Goal: Check status: Check status

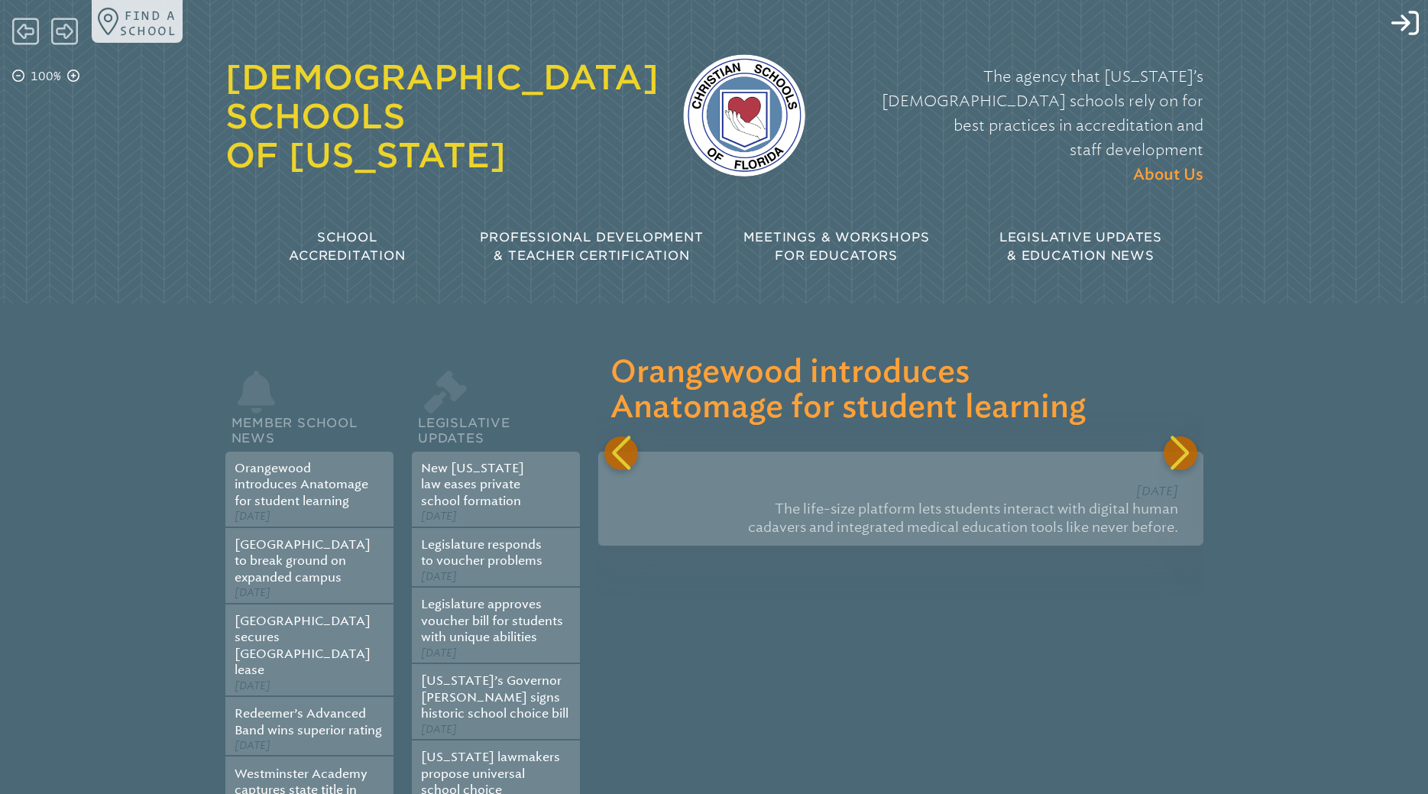
type input "**********"
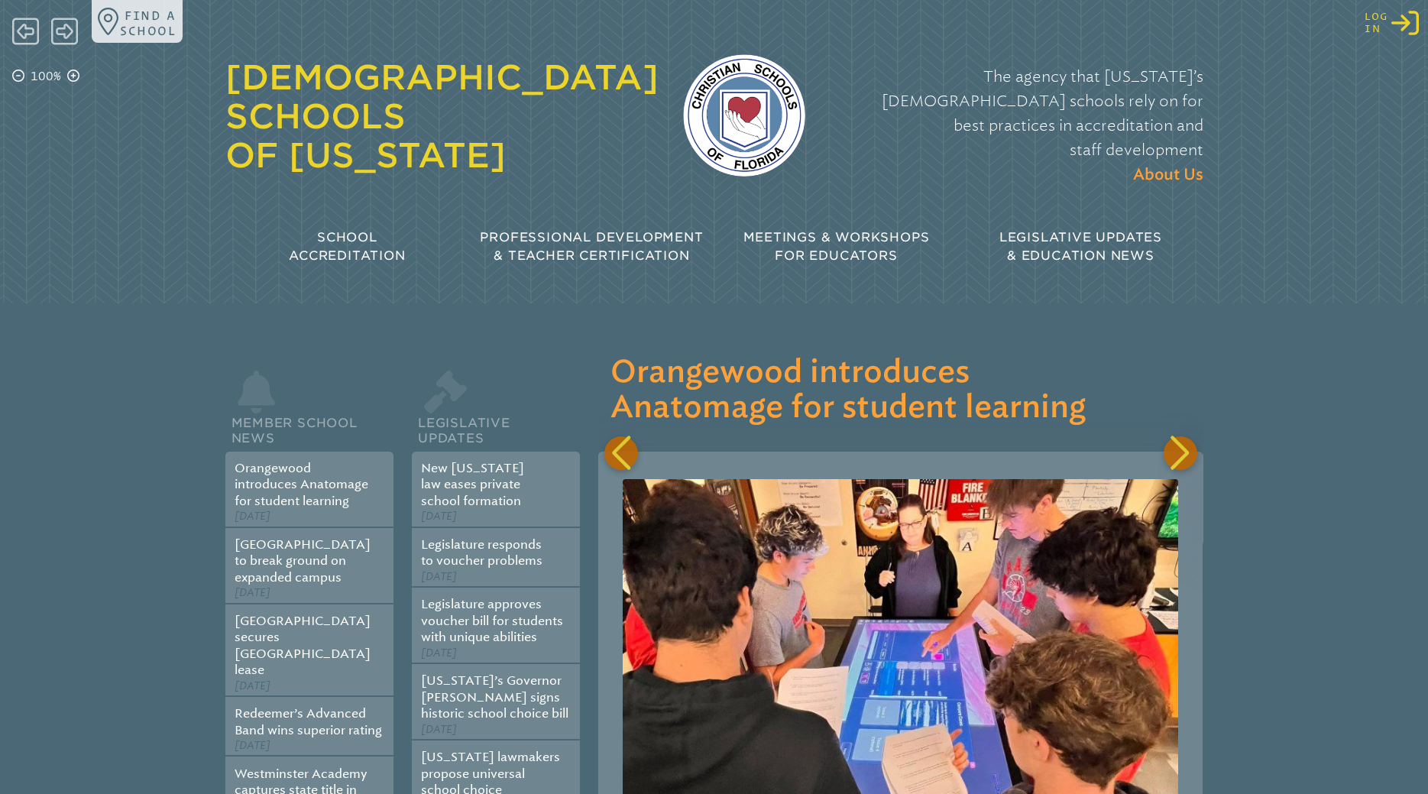
click at [1412, 18] on icon "Log in or Create Account" at bounding box center [1405, 23] width 28 height 28
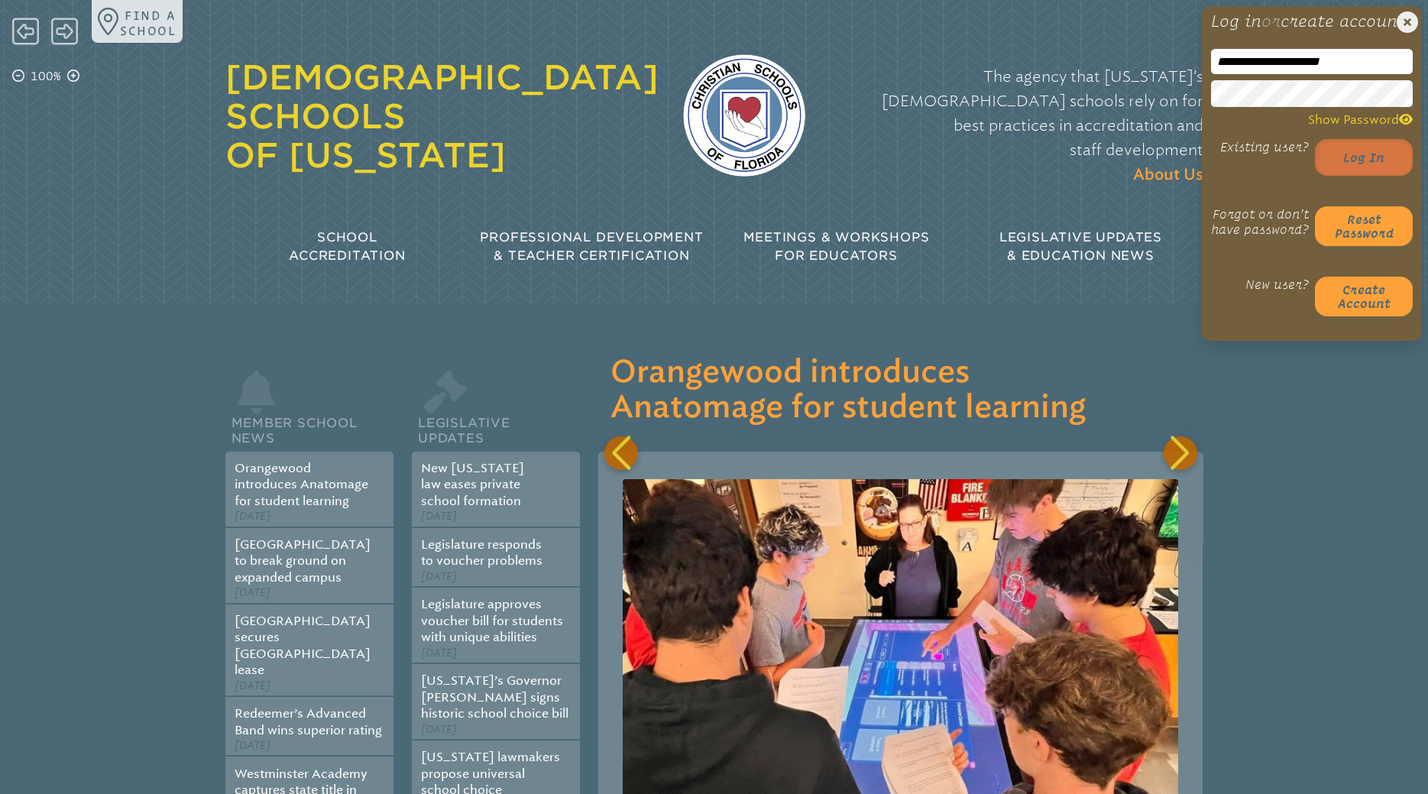
click at [1348, 176] on button "Log in" at bounding box center [1364, 157] width 98 height 37
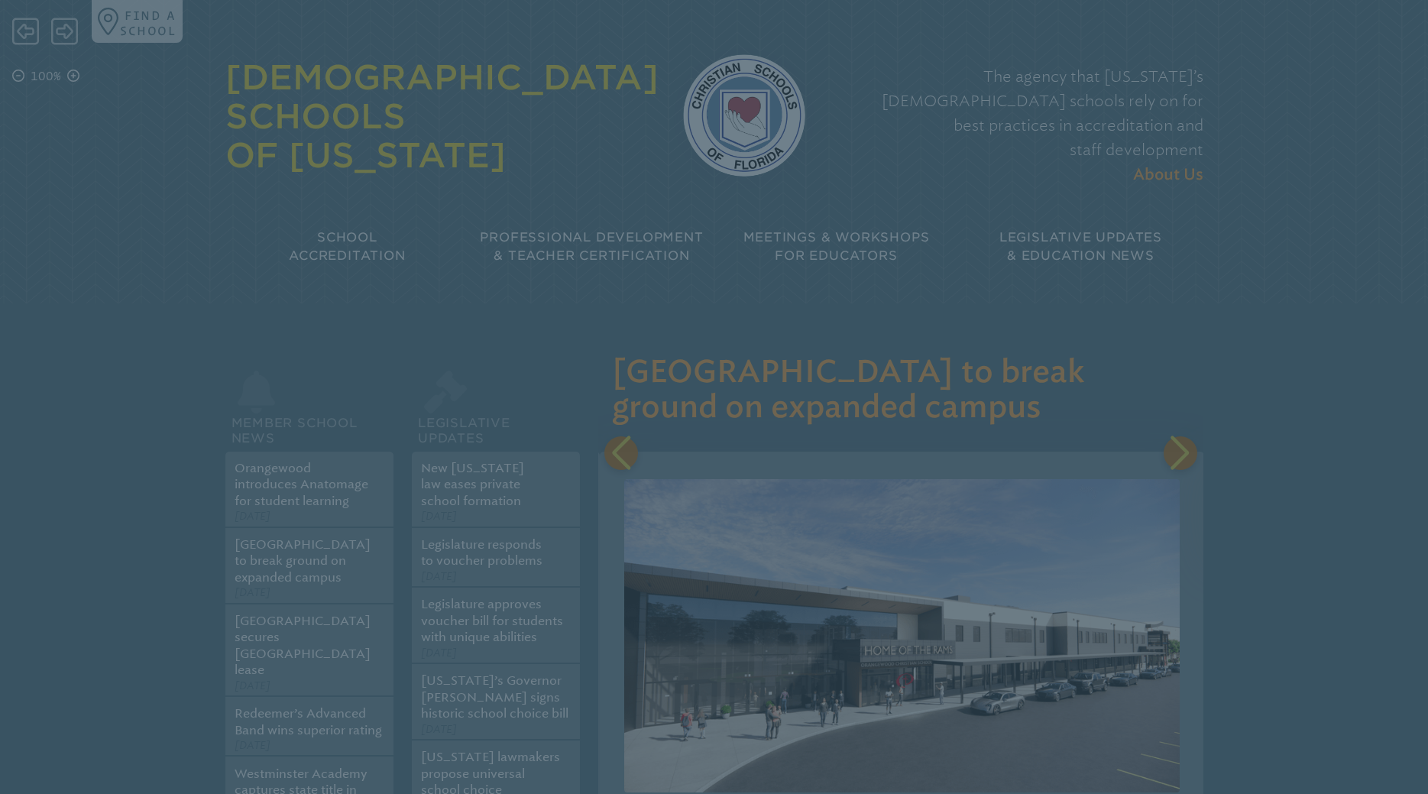
scroll to position [0, 604]
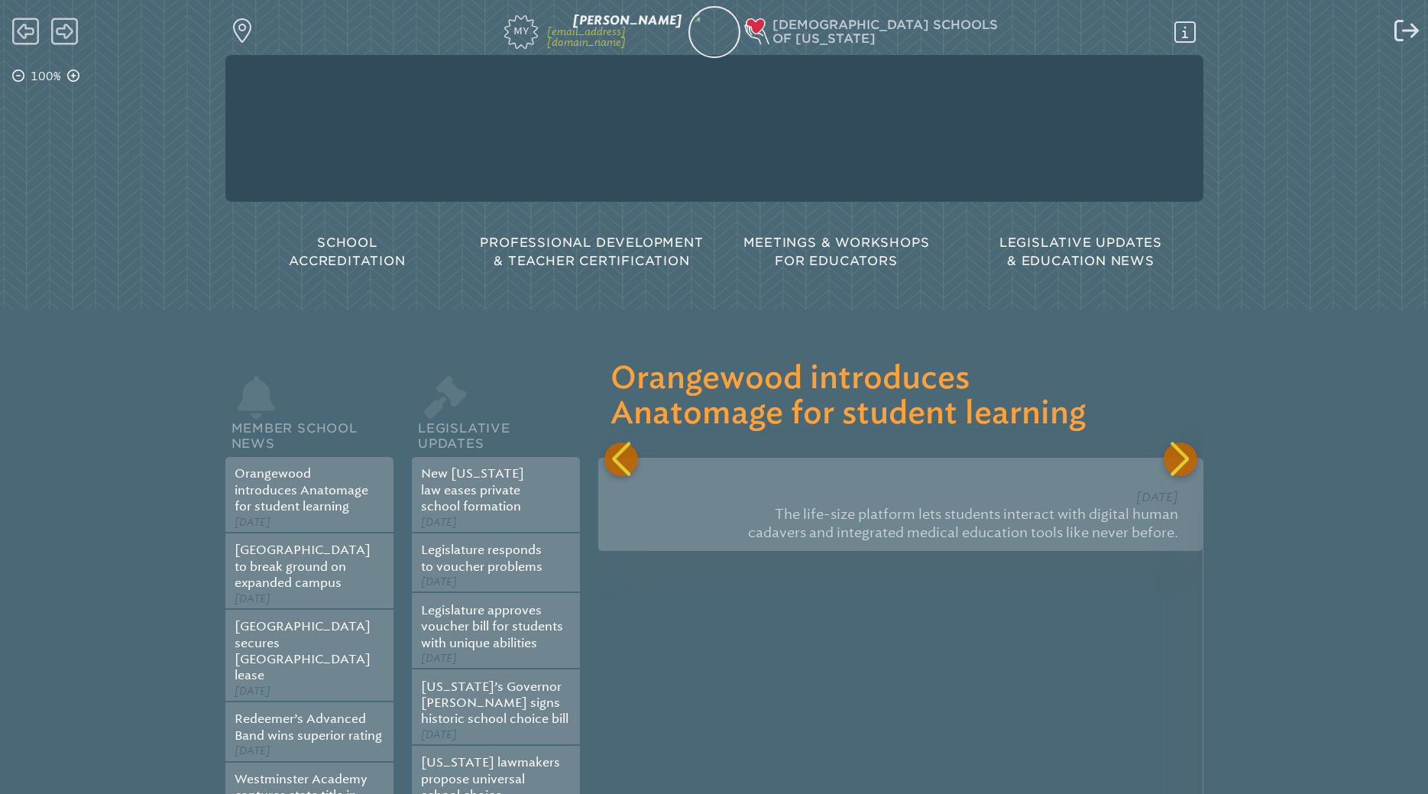
scroll to position [0, 604]
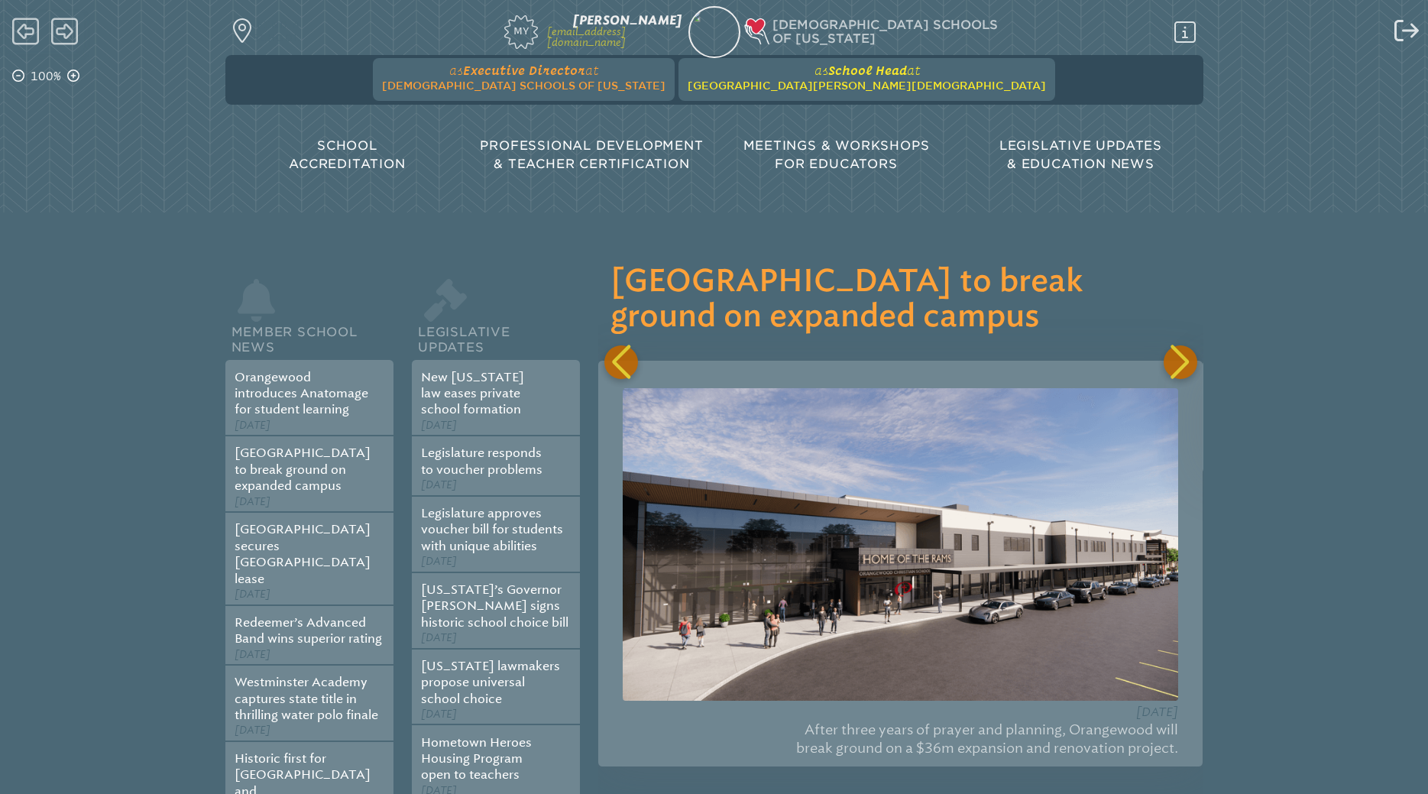
click at [789, 88] on span "[GEOGRAPHIC_DATA][PERSON_NAME][DEMOGRAPHIC_DATA]" at bounding box center [867, 85] width 358 height 12
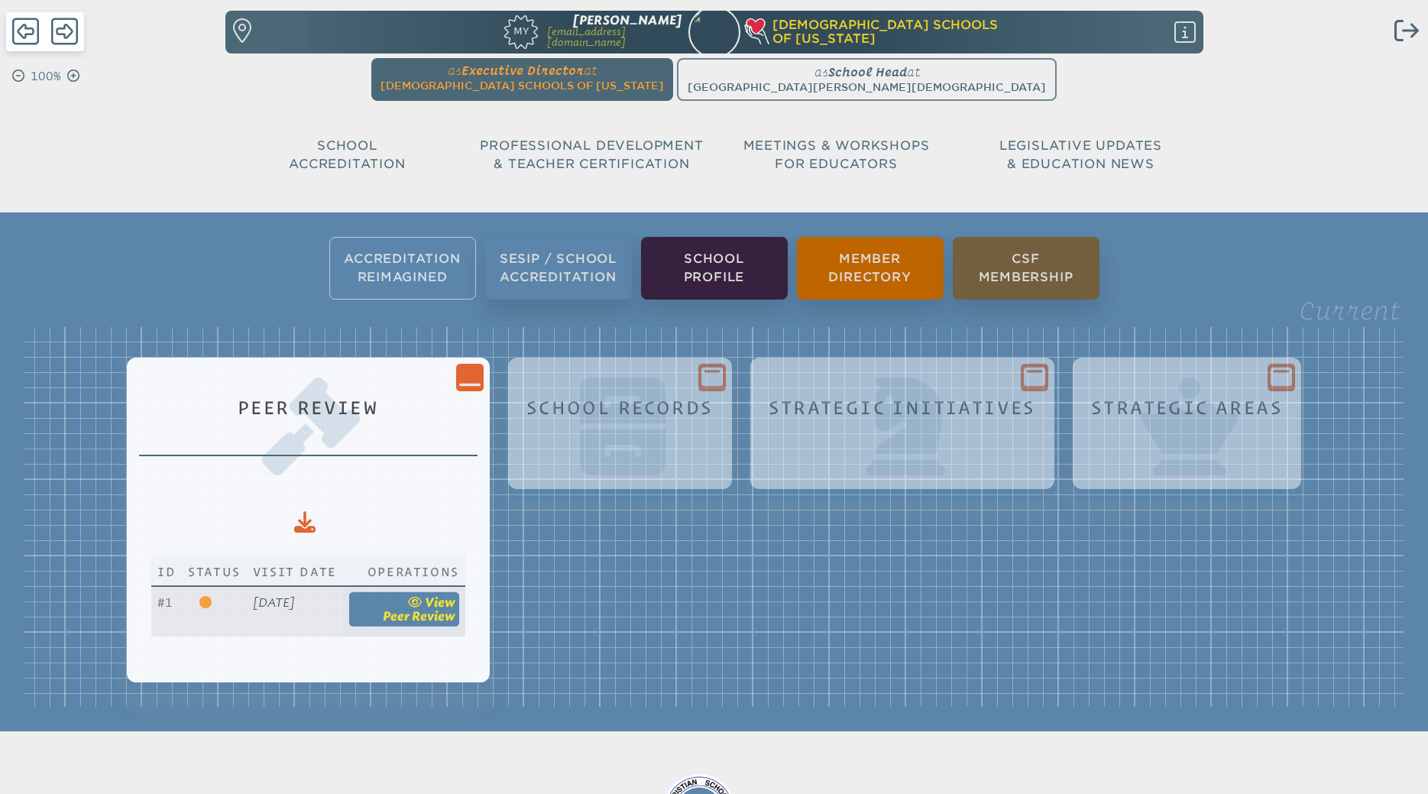
click at [455, 613] on span "Peer Review" at bounding box center [419, 615] width 73 height 15
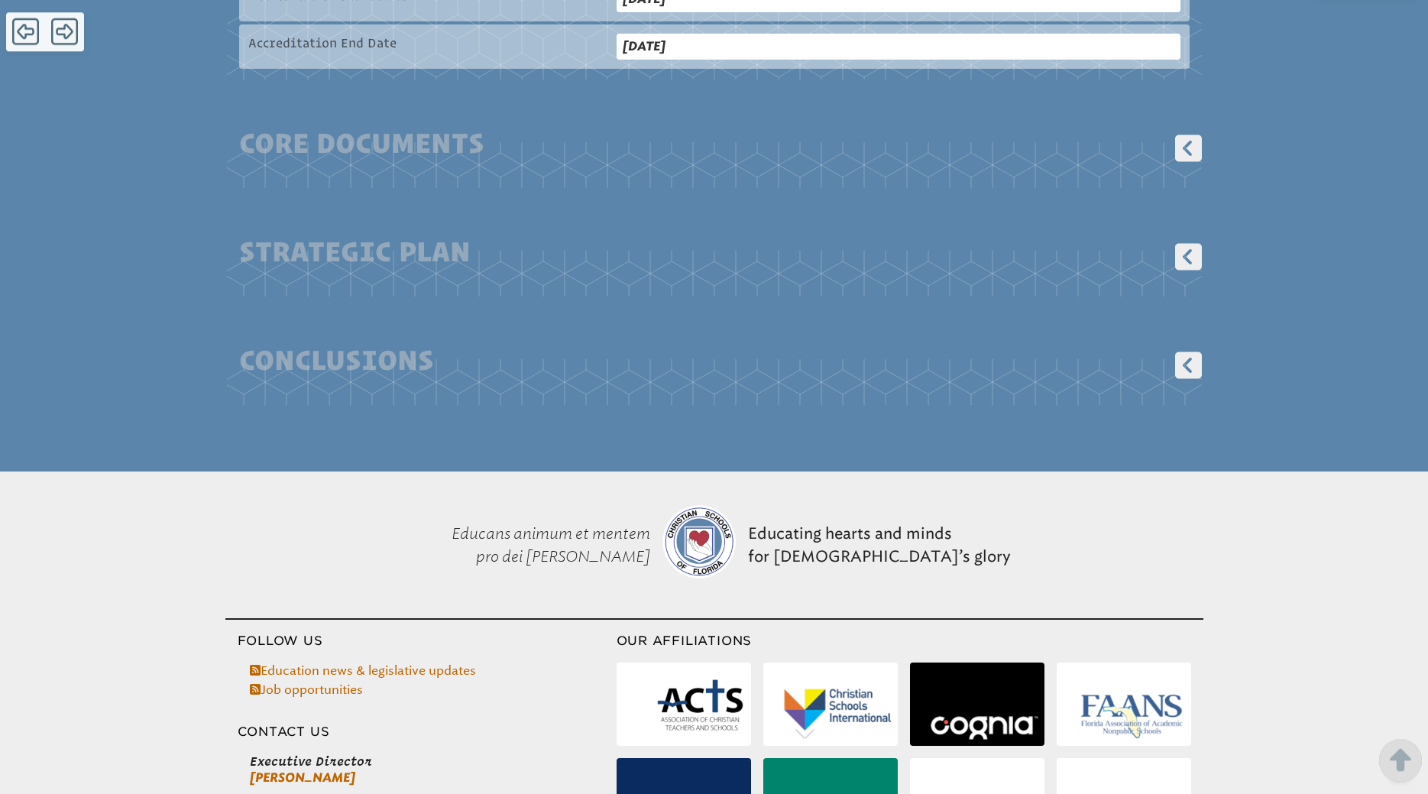
scroll to position [1000, 0]
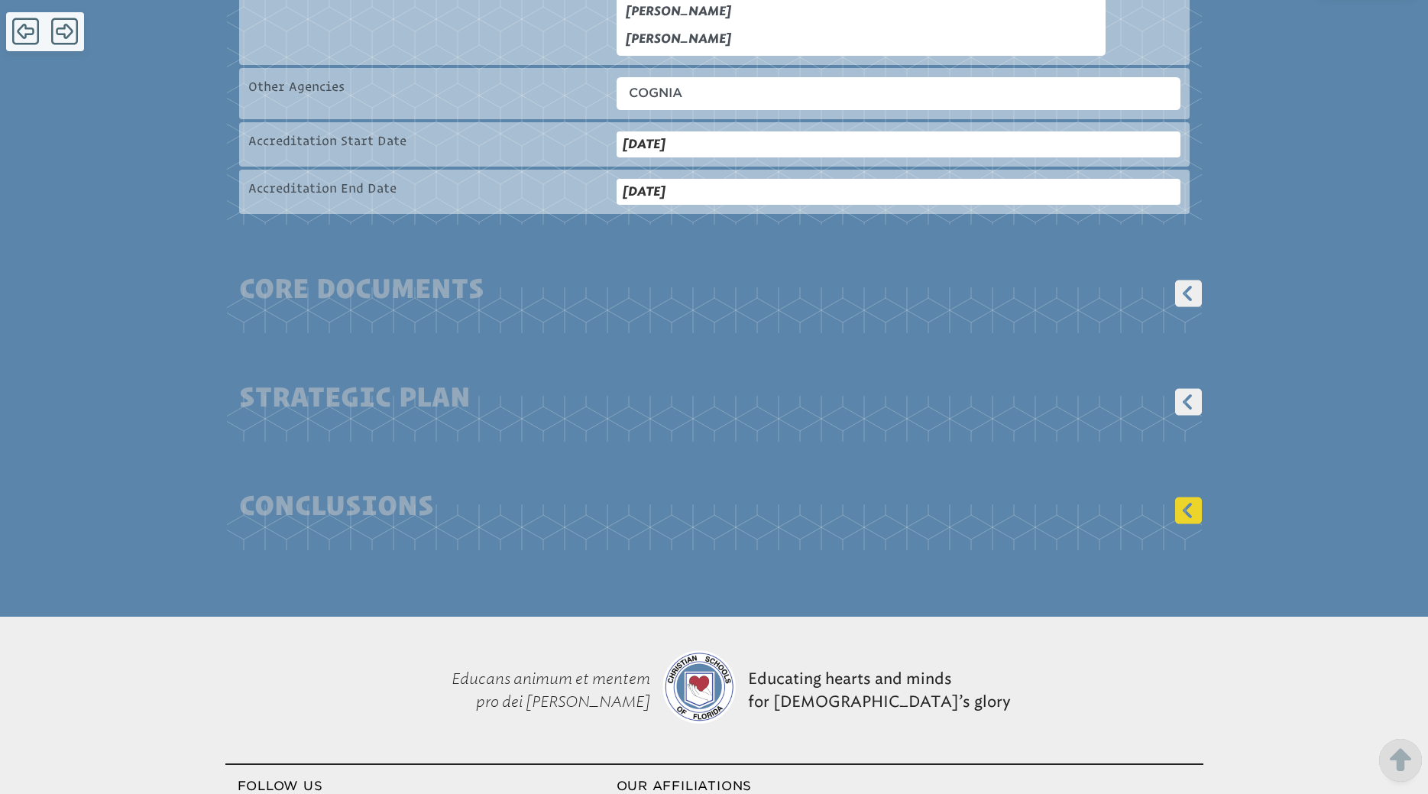
click at [1180, 498] on icon at bounding box center [1188, 510] width 27 height 27
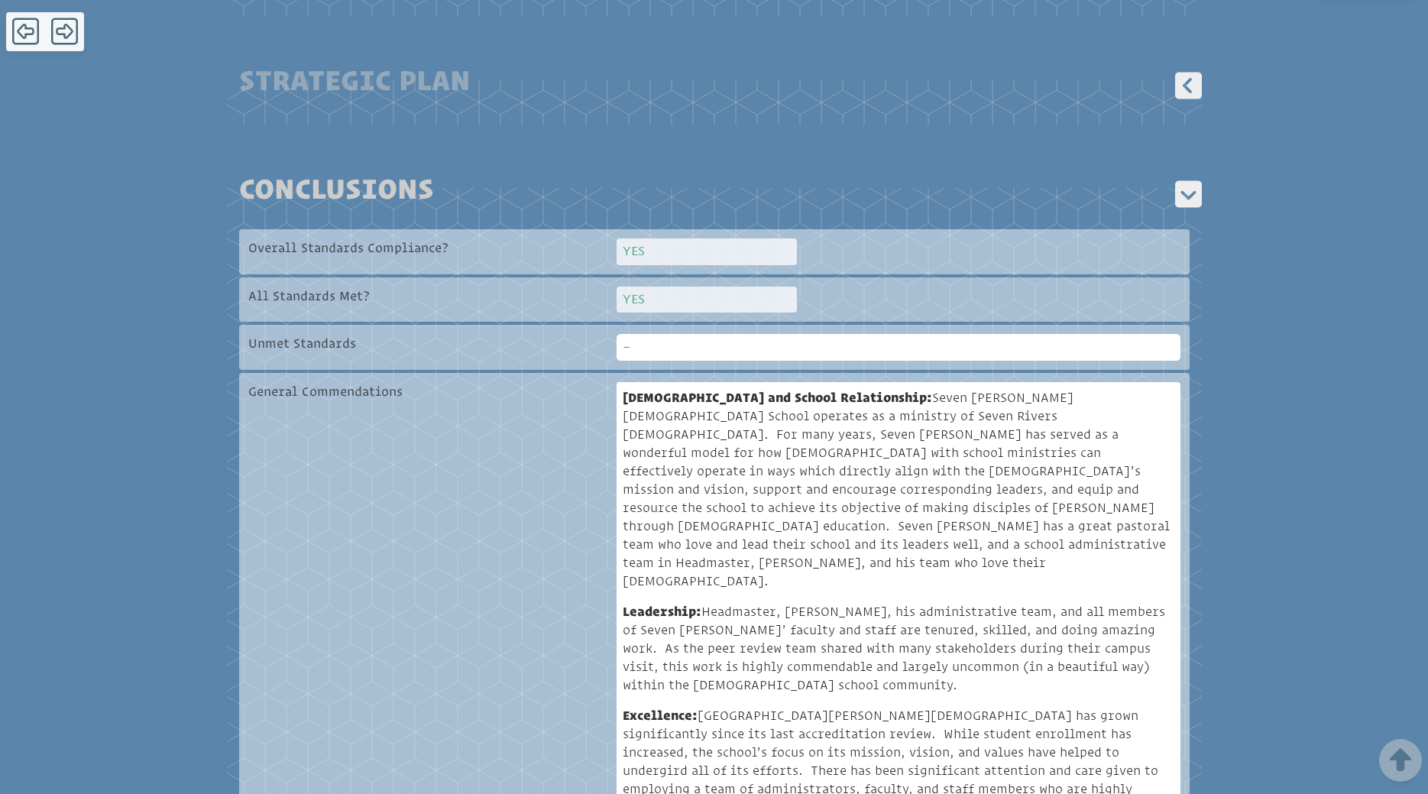
scroll to position [849, 0]
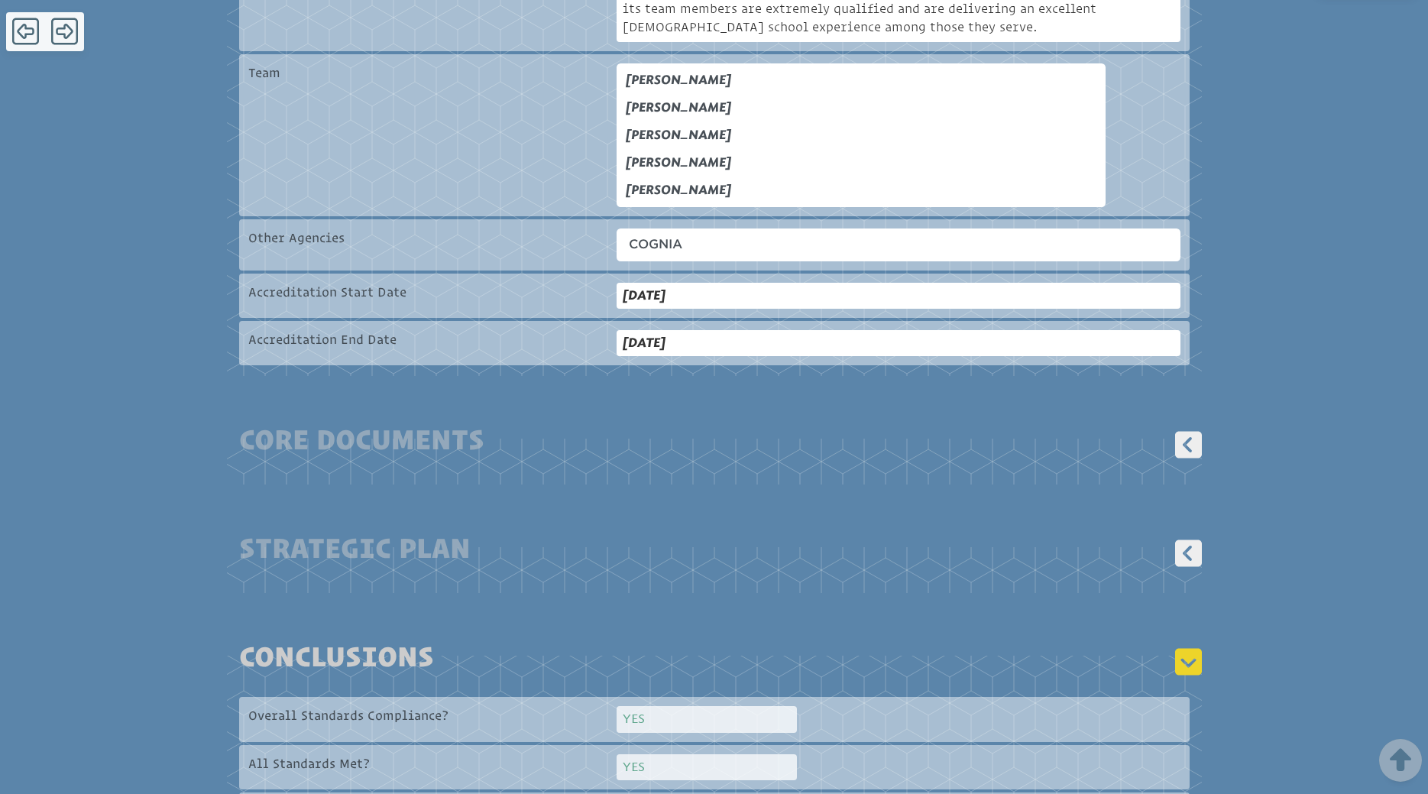
click at [1194, 649] on icon at bounding box center [1188, 662] width 33 height 34
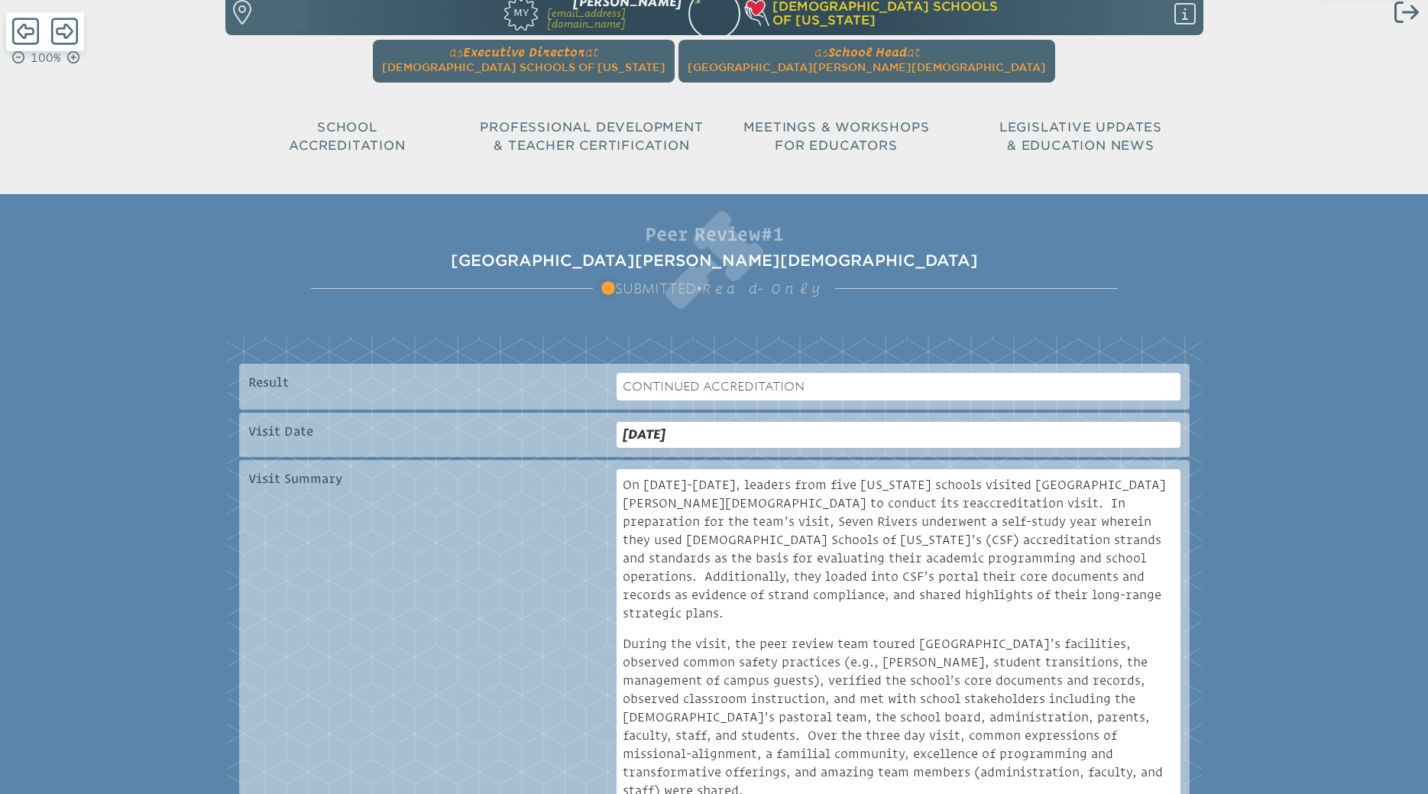
scroll to position [0, 0]
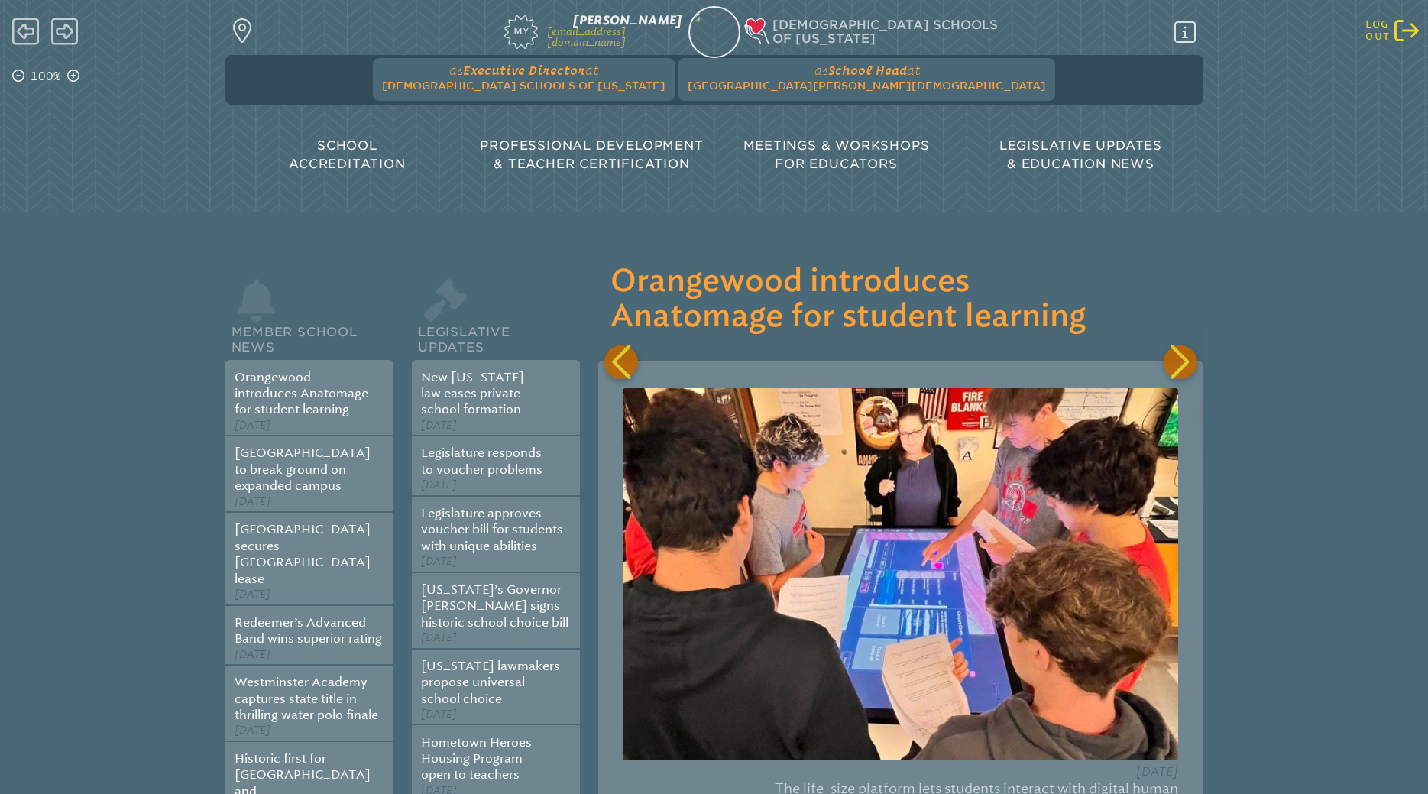
click at [1397, 37] on icon "Log out" at bounding box center [1406, 30] width 24 height 24
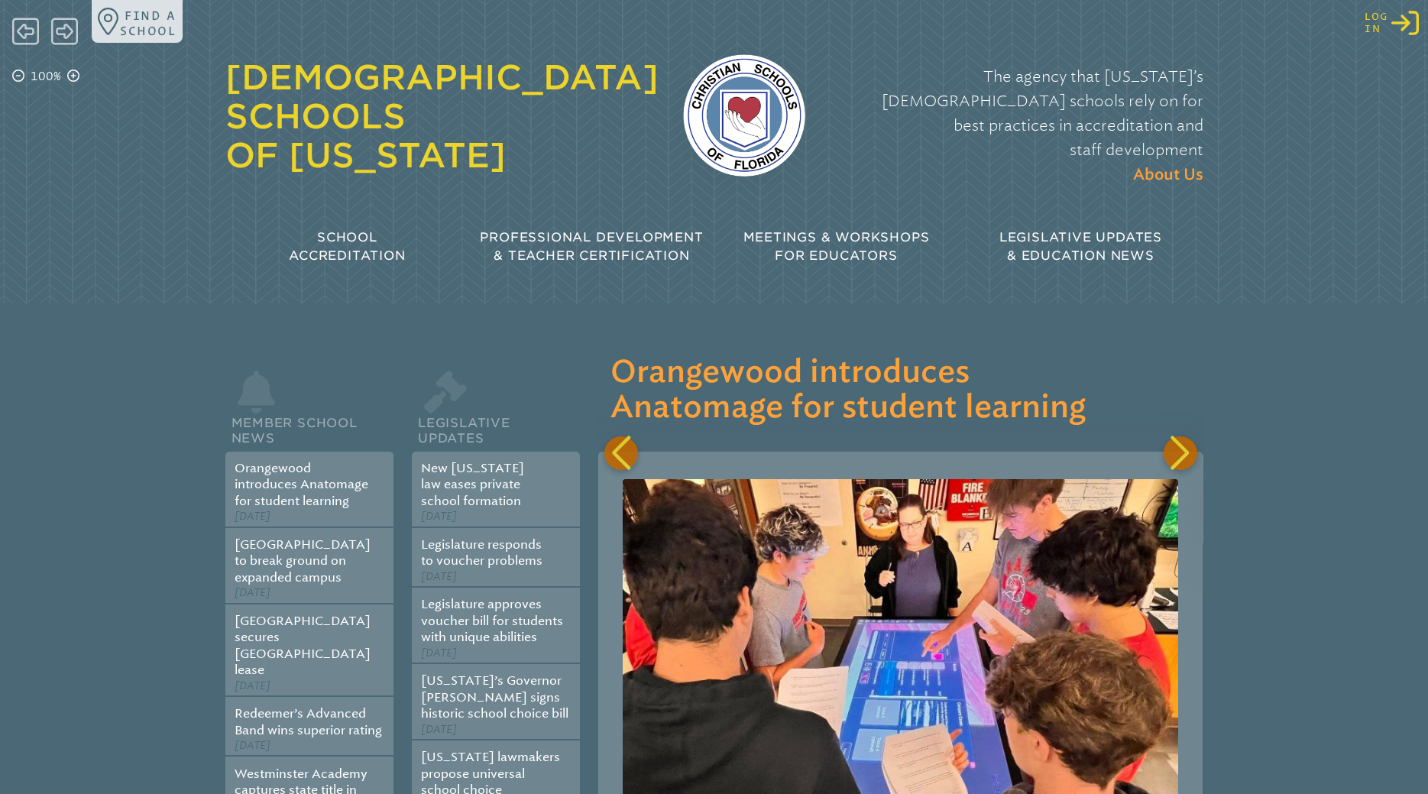
click at [1404, 21] on icon "Log in or Create Account" at bounding box center [1405, 23] width 28 height 28
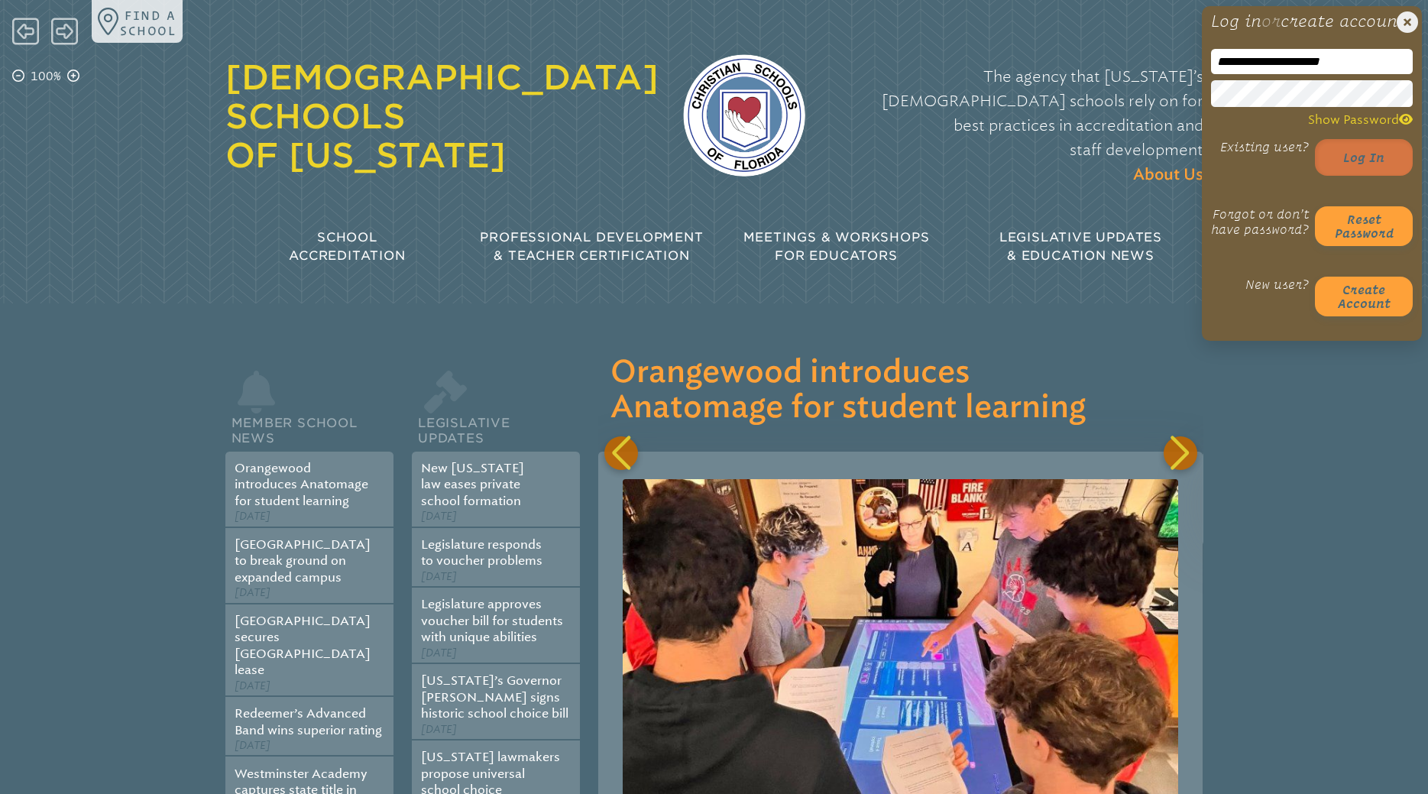
click at [1349, 176] on button "Log in" at bounding box center [1364, 157] width 98 height 37
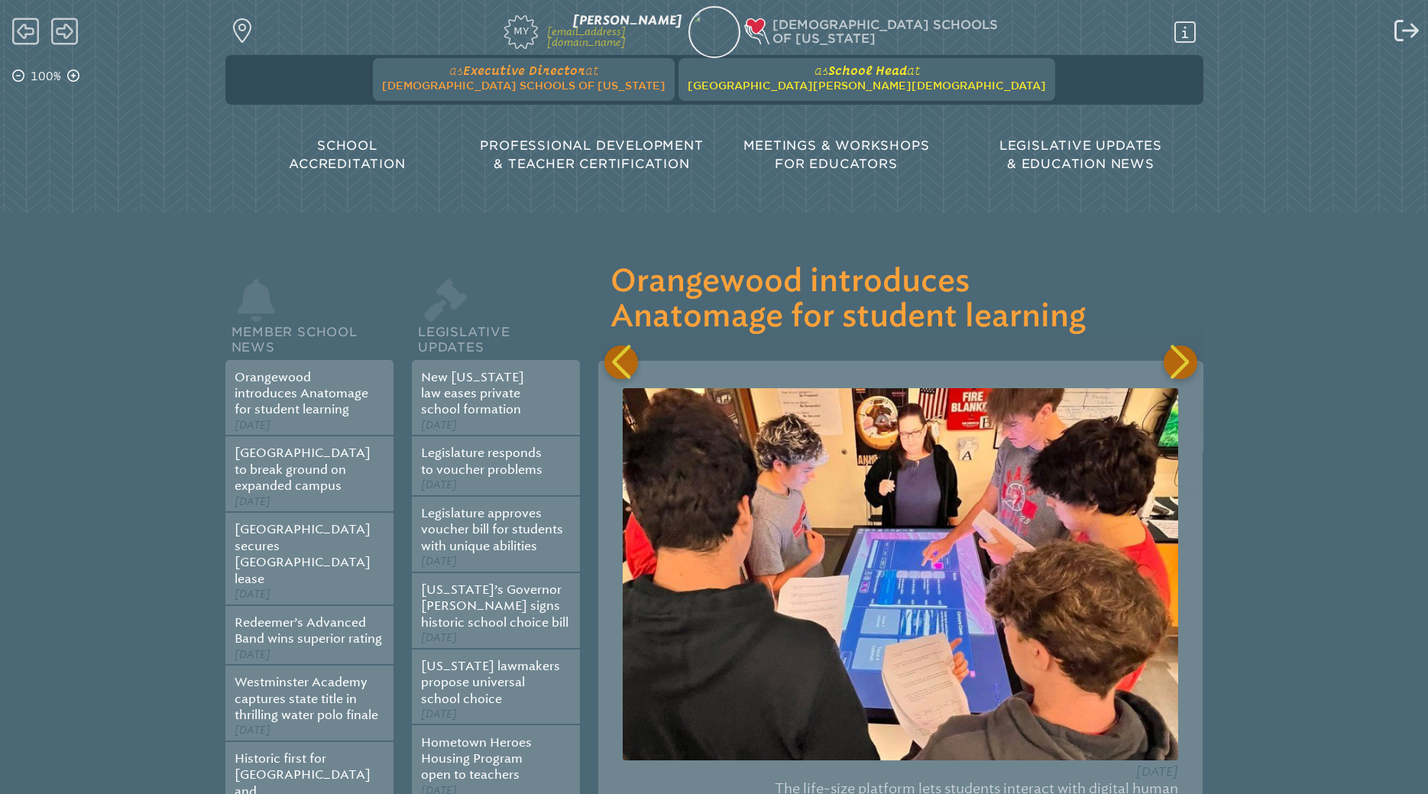
click at [798, 89] on span "[GEOGRAPHIC_DATA][PERSON_NAME][DEMOGRAPHIC_DATA]" at bounding box center [867, 85] width 358 height 12
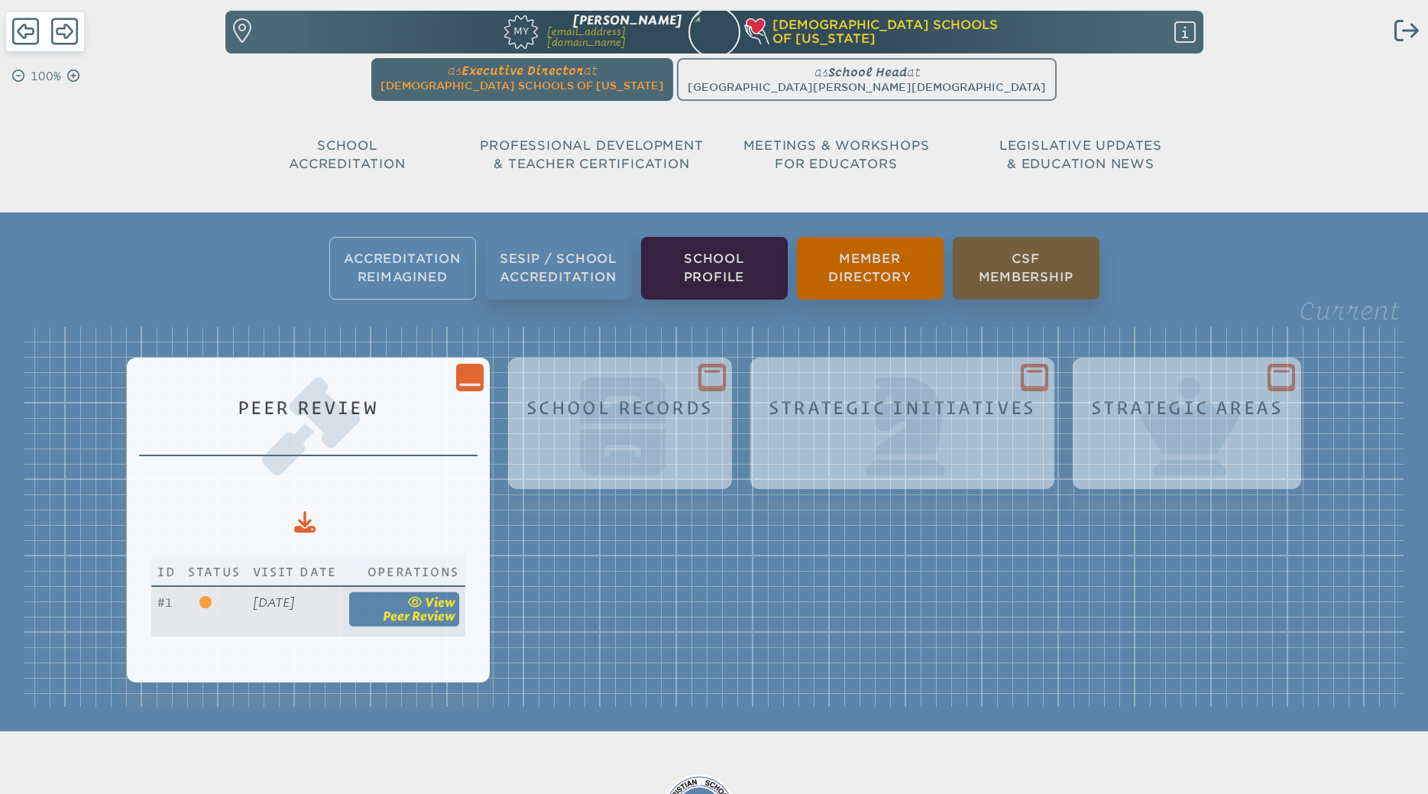
click at [435, 606] on link "view Peer Review" at bounding box center [404, 608] width 110 height 35
